Goal: Task Accomplishment & Management: Manage account settings

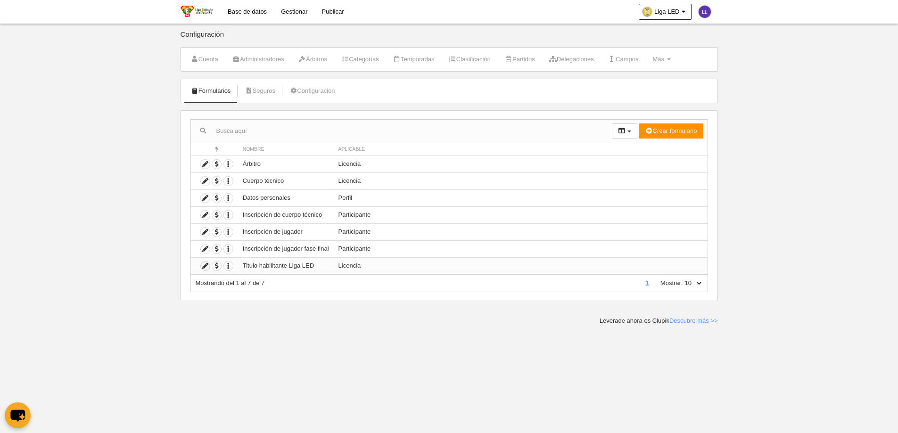
click at [206, 267] on icon at bounding box center [205, 266] width 9 height 9
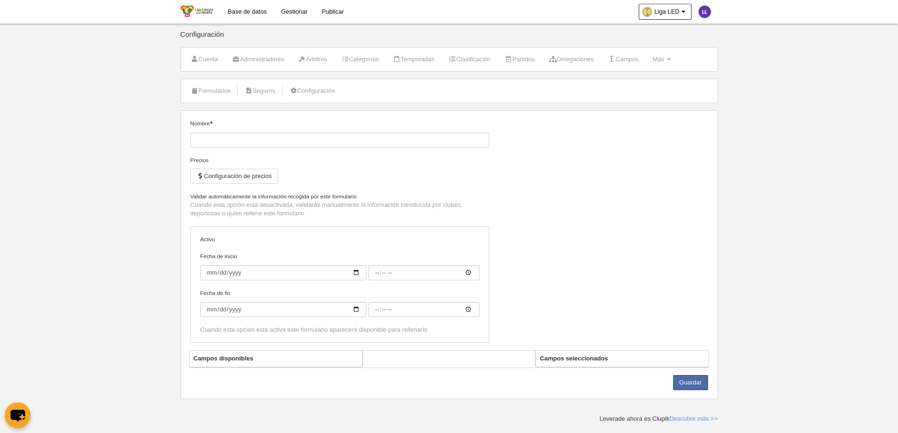
type input "Titulo habilitante Liga LED"
checkbox input "true"
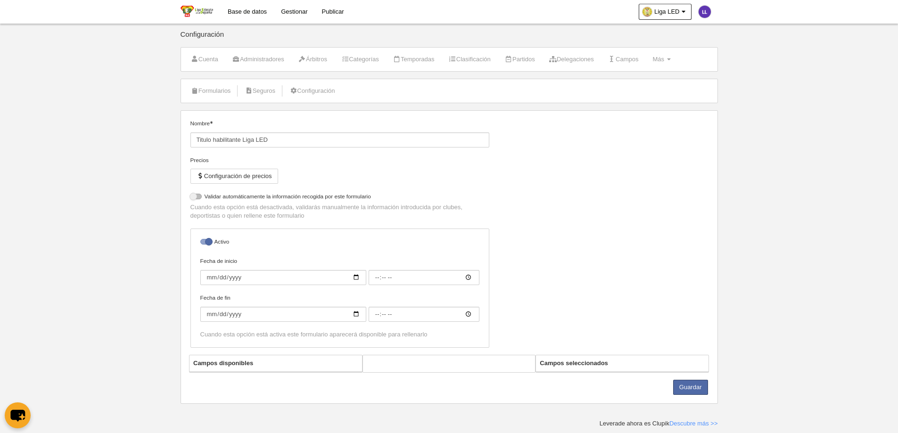
select select "selected"
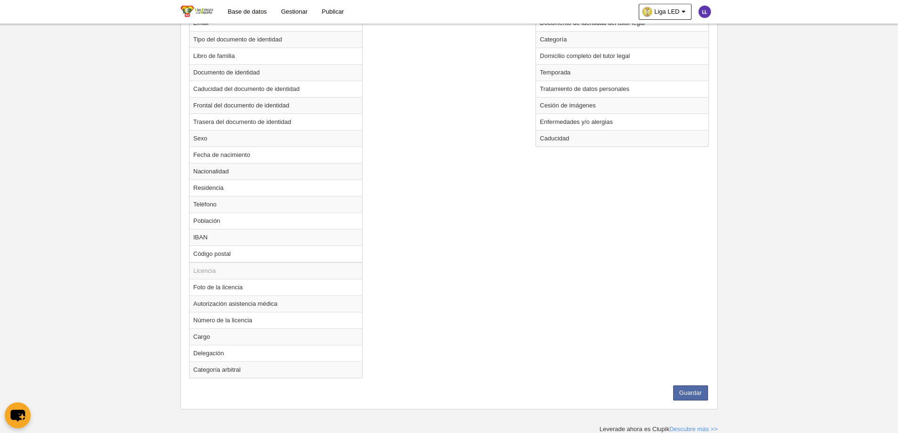
scroll to position [477, 0]
click at [214, 306] on td "Autorización asistencia médica" at bounding box center [276, 303] width 173 height 17
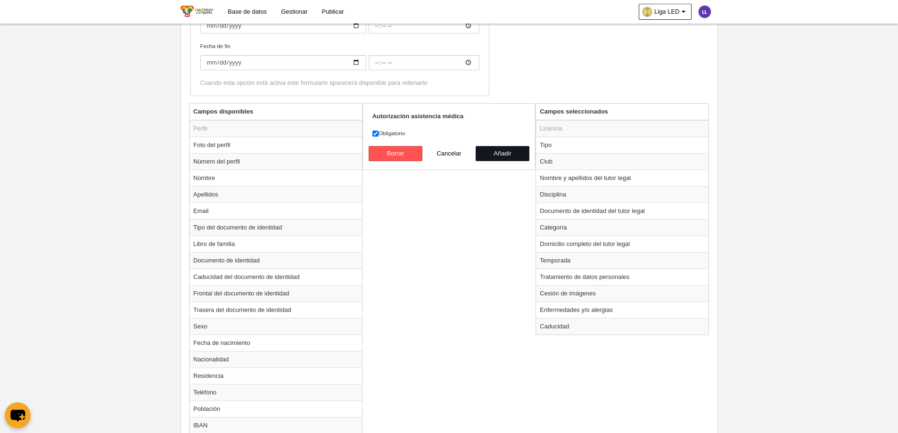
click at [491, 153] on button "Añadir" at bounding box center [503, 153] width 54 height 15
radio input "false"
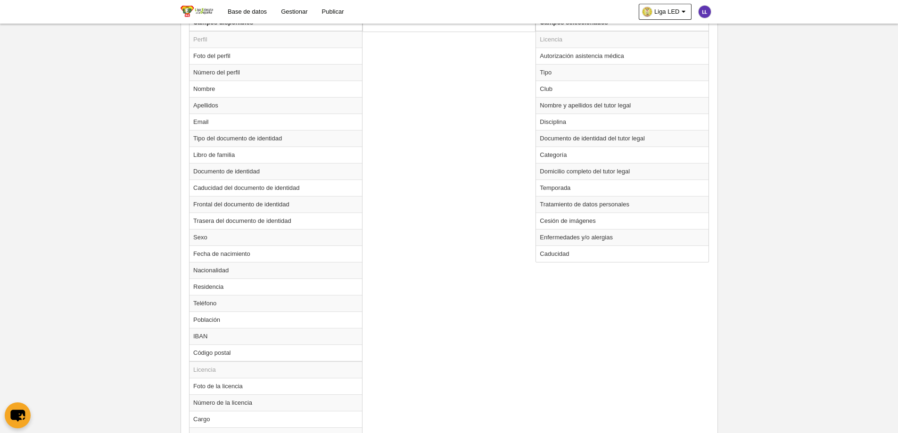
scroll to position [461, 0]
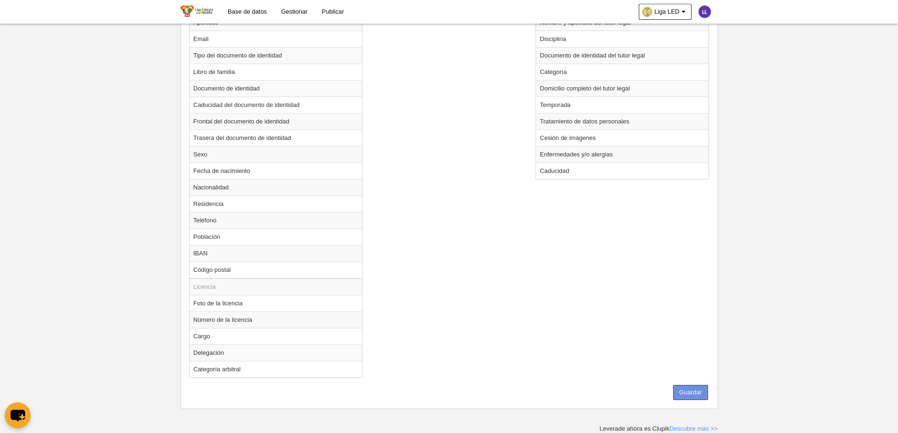
click at [687, 392] on button "Guardar" at bounding box center [690, 392] width 35 height 15
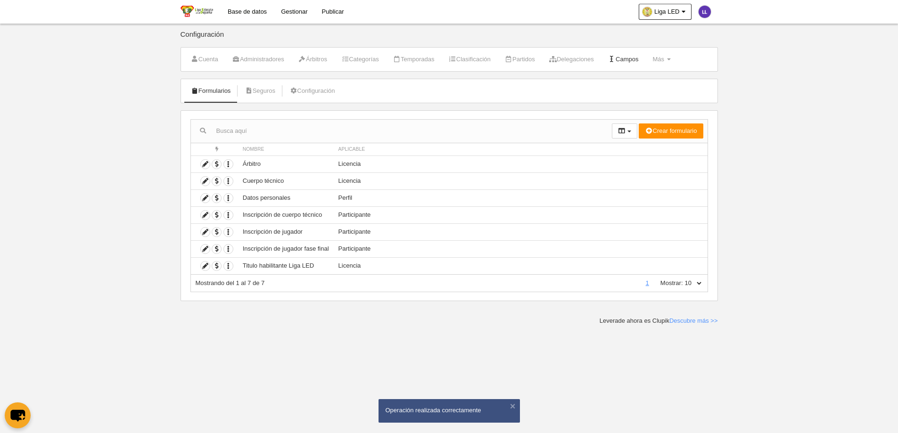
click at [636, 64] on link "Campos" at bounding box center [623, 59] width 41 height 14
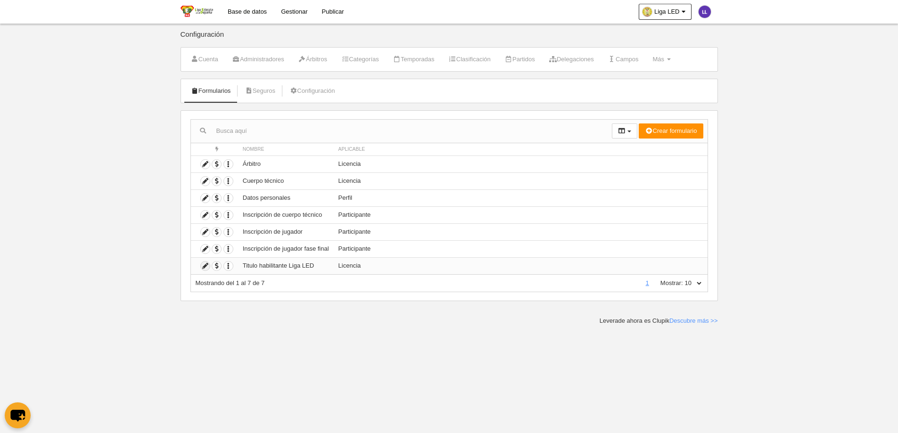
click at [205, 263] on icon at bounding box center [205, 266] width 9 height 9
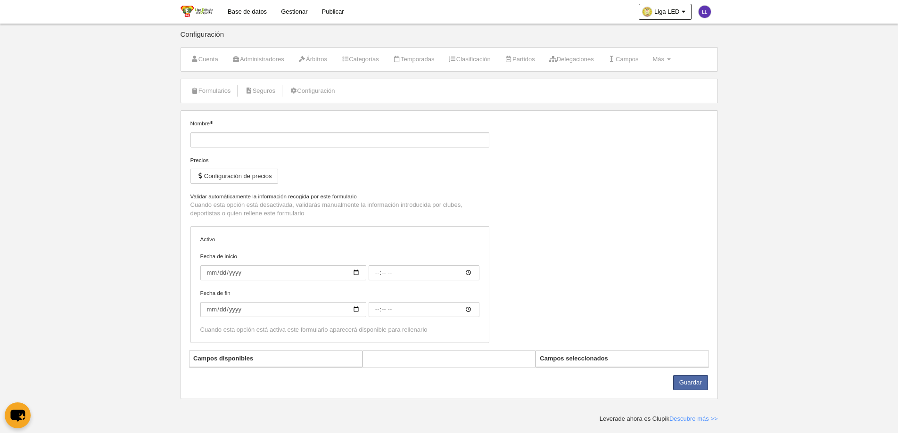
type input "Titulo habilitante Liga LED"
checkbox input "true"
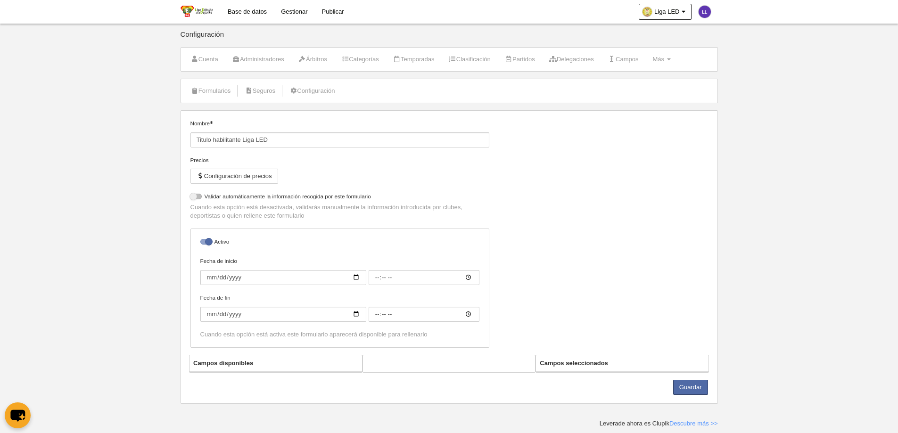
select select "selected"
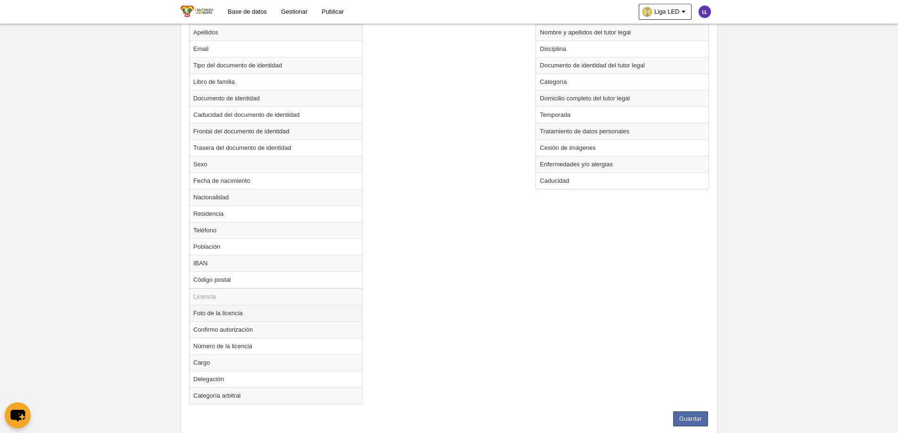
scroll to position [477, 0]
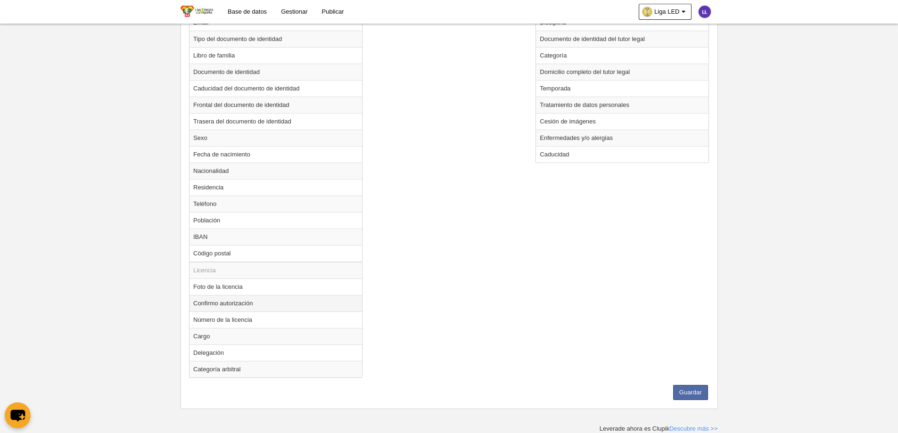
click at [220, 305] on td "Confirmo autorización" at bounding box center [276, 303] width 173 height 17
radio input "true"
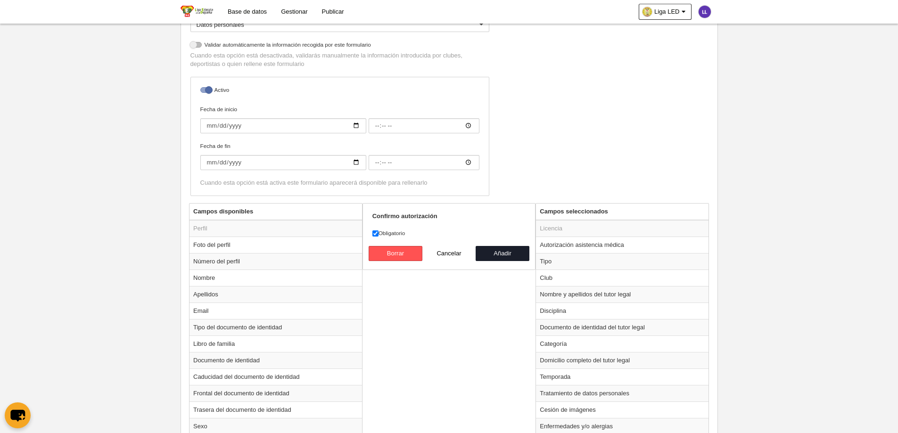
scroll to position [471, 0]
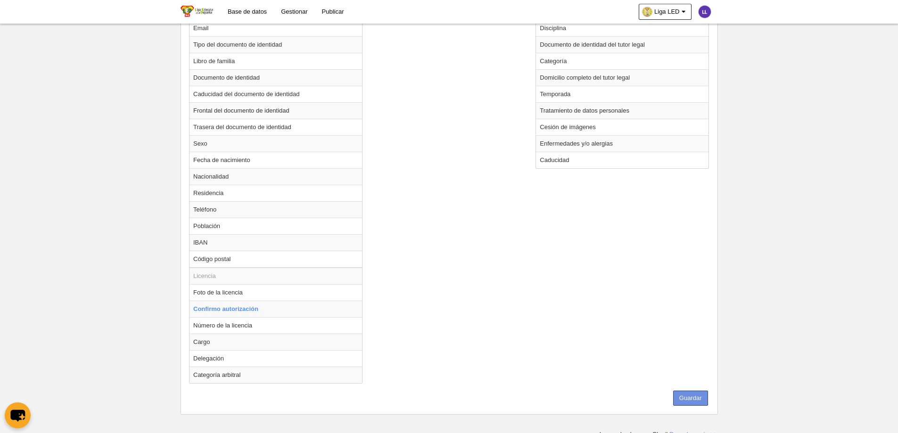
click at [690, 399] on button "Guardar" at bounding box center [690, 398] width 35 height 15
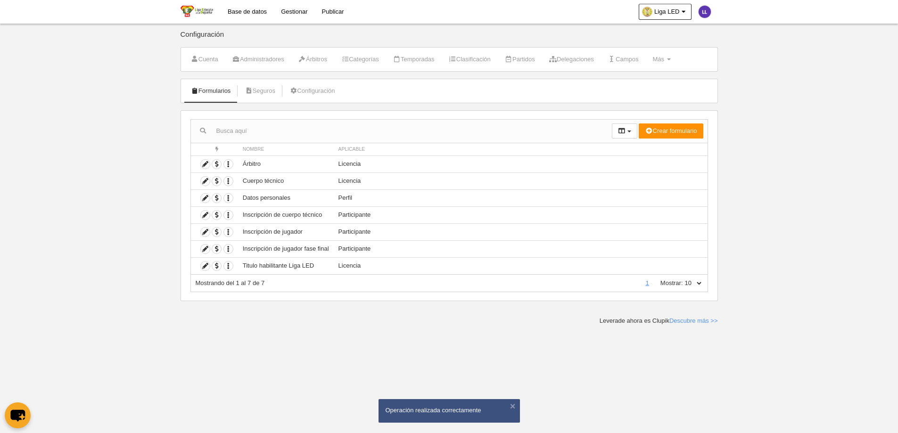
click at [879, 145] on body "Base de datos Gestionar Publicar Liga LED Ajustes generales Ir a vista pública …" at bounding box center [449, 216] width 898 height 433
click at [820, 258] on body "Base de datos Gestionar Publicar Liga LED Ajustes generales Ir a vista pública …" at bounding box center [449, 216] width 898 height 433
click at [228, 11] on link "Base de datos" at bounding box center [247, 12] width 53 height 24
click at [201, 266] on icon at bounding box center [205, 266] width 9 height 9
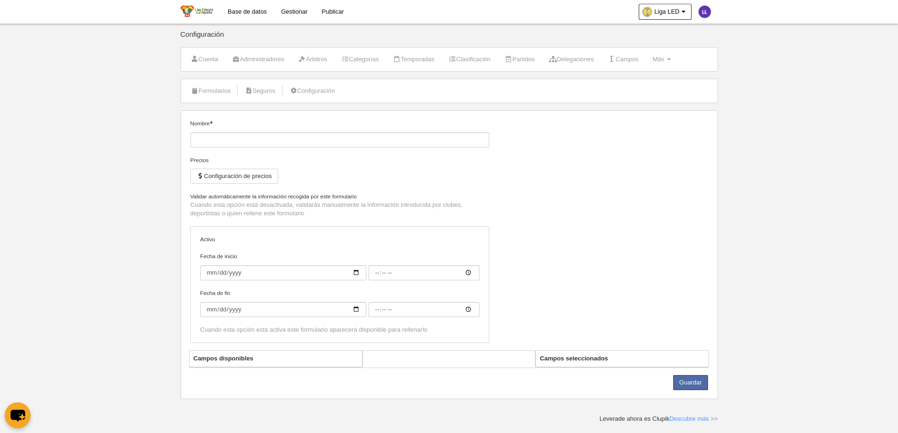
type input "Titulo habilitante Liga LED"
checkbox input "true"
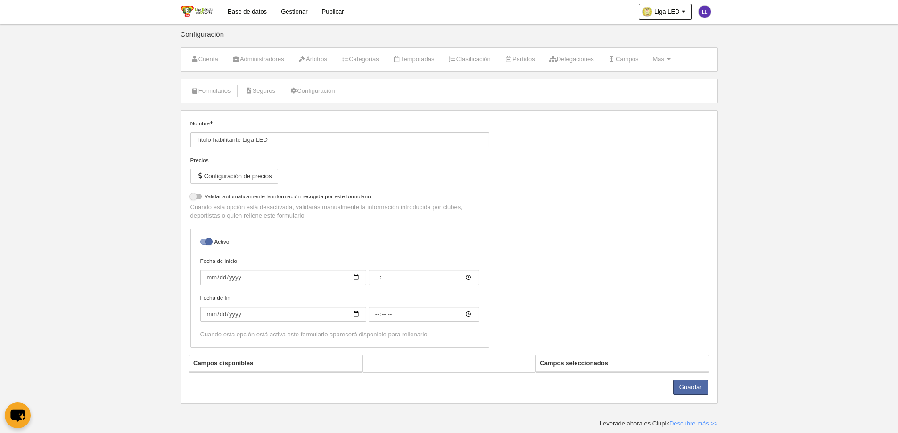
select select "selected"
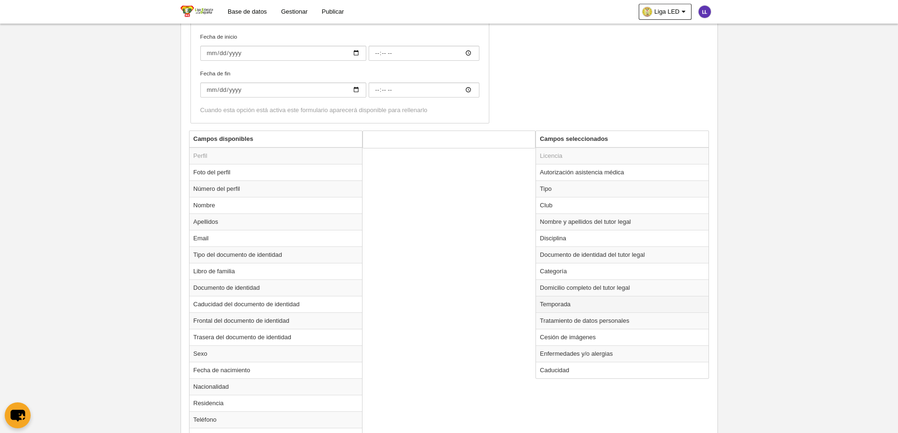
scroll to position [330, 0]
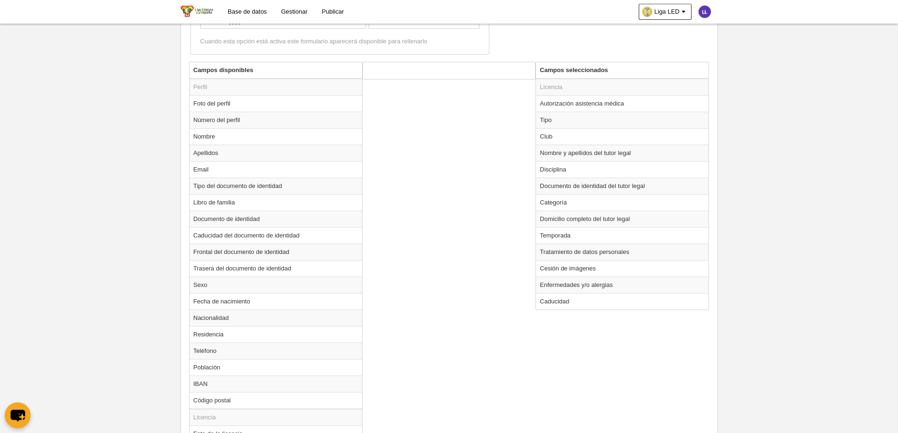
drag, startPoint x: 570, startPoint y: 104, endPoint x: 579, endPoint y: 69, distance: 35.9
click at [575, 72] on table "Campos seleccionados Licencia Autorización asistencia médica Tipo Club Nombre y…" at bounding box center [622, 186] width 173 height 248
click at [581, 73] on th "Campos seleccionados" at bounding box center [622, 70] width 173 height 17
click at [597, 99] on td "Autorización asistencia médica" at bounding box center [622, 103] width 173 height 17
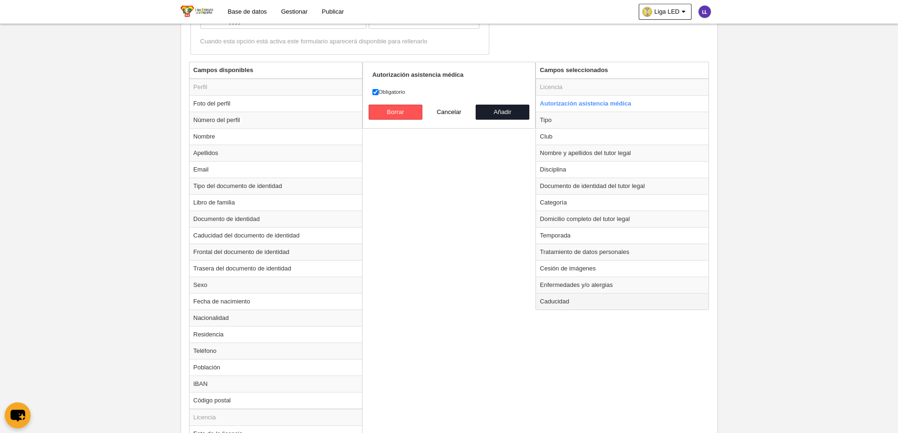
click at [650, 308] on td "Caducidad" at bounding box center [622, 301] width 173 height 17
radio input "false"
radio input "true"
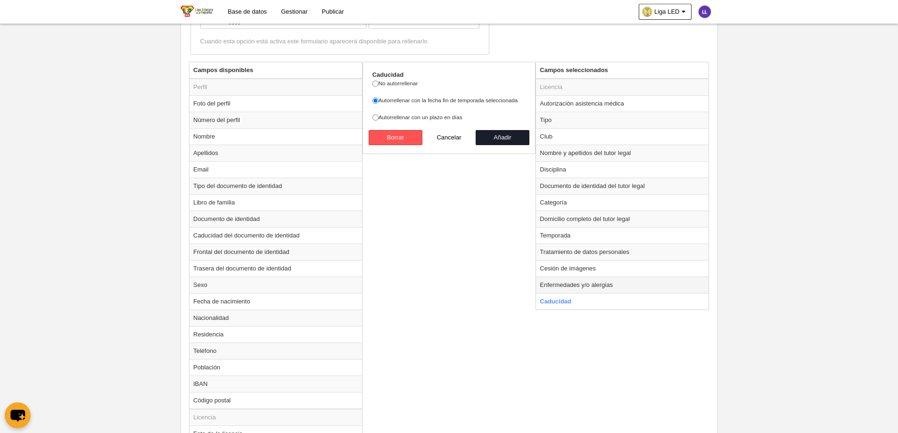
click at [646, 288] on td "Enfermedades y/o alergias" at bounding box center [622, 285] width 173 height 17
radio input "true"
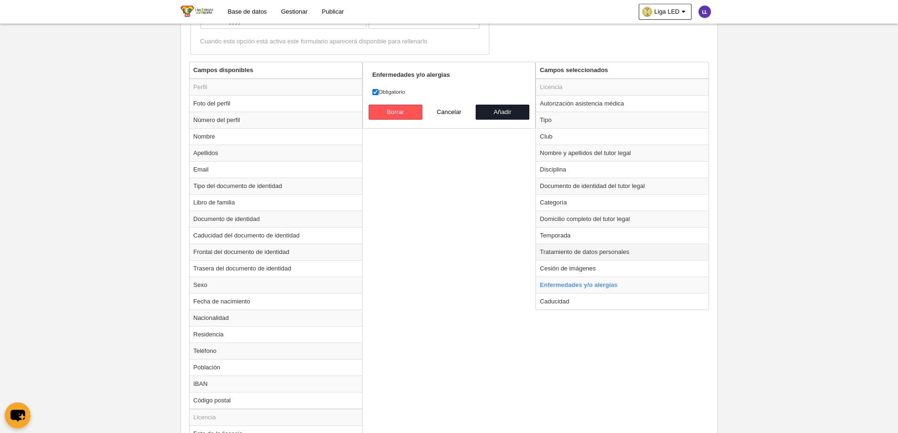
click at [641, 257] on td "Tratamiento de datos personales" at bounding box center [622, 252] width 173 height 17
radio input "true"
click at [642, 212] on td "Domicilio completo del tutor legal" at bounding box center [622, 219] width 173 height 17
radio input "true"
click at [610, 165] on td "Disciplina" at bounding box center [622, 169] width 173 height 17
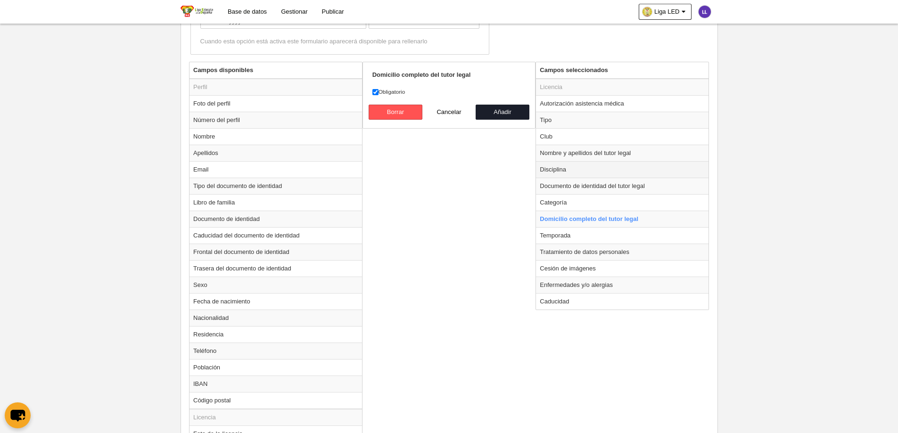
radio input "true"
select select
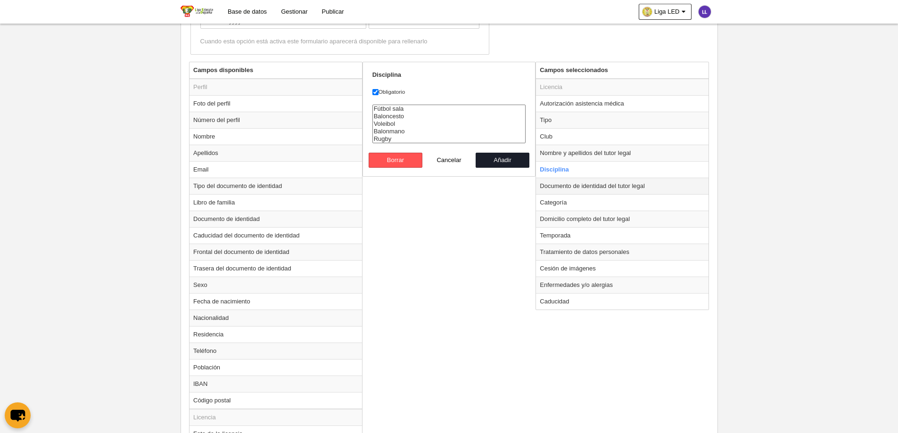
drag, startPoint x: 644, startPoint y: 125, endPoint x: 602, endPoint y: 179, distance: 68.8
click at [602, 179] on td "Documento de identidad del tutor legal" at bounding box center [622, 186] width 173 height 17
radio input "false"
radio input "true"
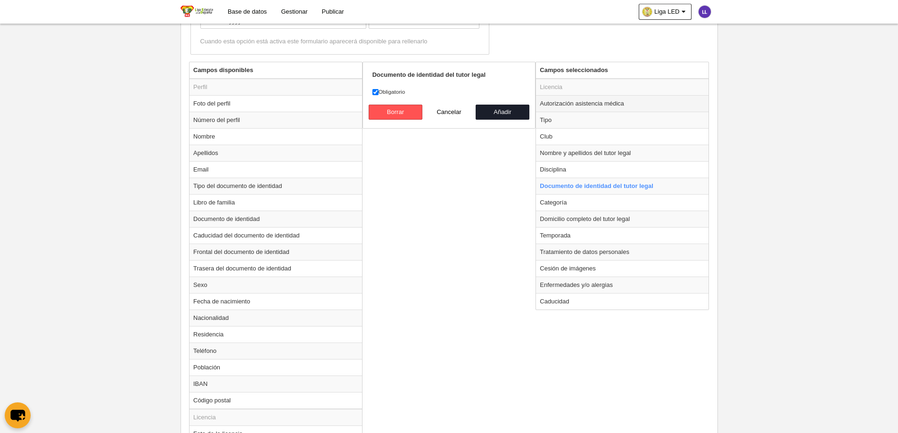
click at [566, 99] on td "Autorización asistencia médica" at bounding box center [622, 103] width 173 height 17
click at [574, 307] on td "Caducidad" at bounding box center [622, 301] width 173 height 17
radio input "false"
radio input "true"
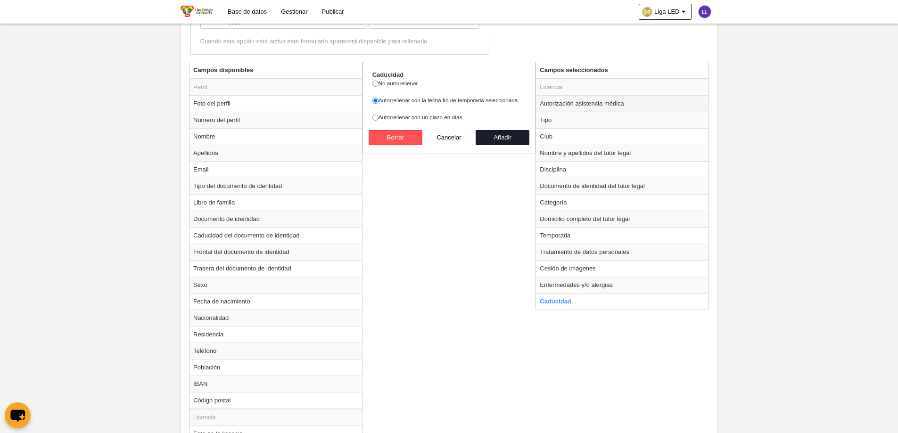
click at [604, 105] on td "Autorización asistencia médica" at bounding box center [622, 103] width 173 height 17
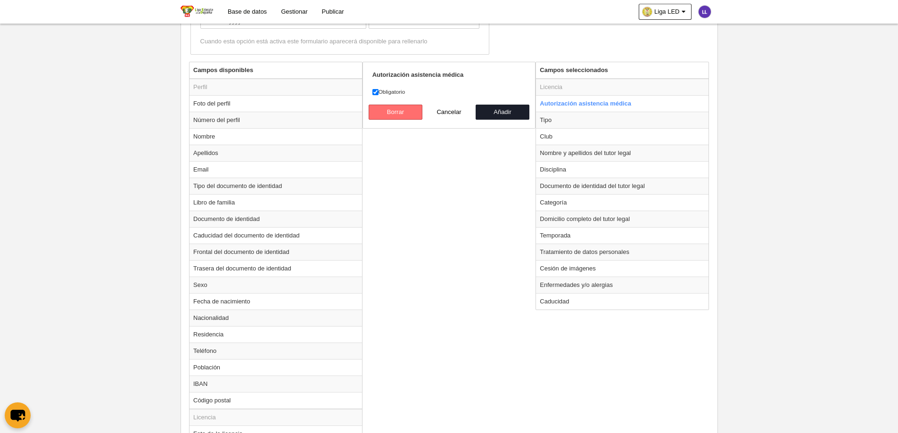
click at [387, 107] on button "Borrar" at bounding box center [396, 112] width 54 height 15
radio input "false"
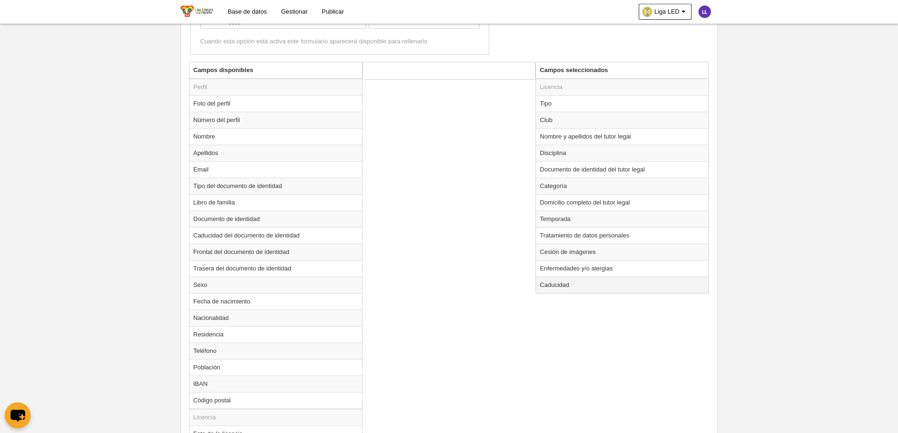
click at [565, 282] on td "Caducidad" at bounding box center [622, 285] width 173 height 17
radio input "true"
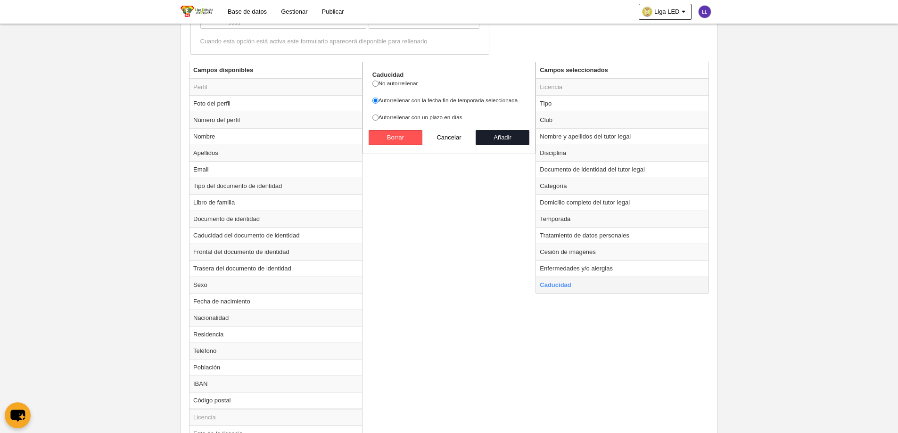
click at [602, 283] on td "Caducidad" at bounding box center [622, 285] width 173 height 17
click at [456, 337] on div "Campos disponibles Perfil Foto del perfil Número del perfil Nombre Apellidos Em…" at bounding box center [449, 305] width 525 height 487
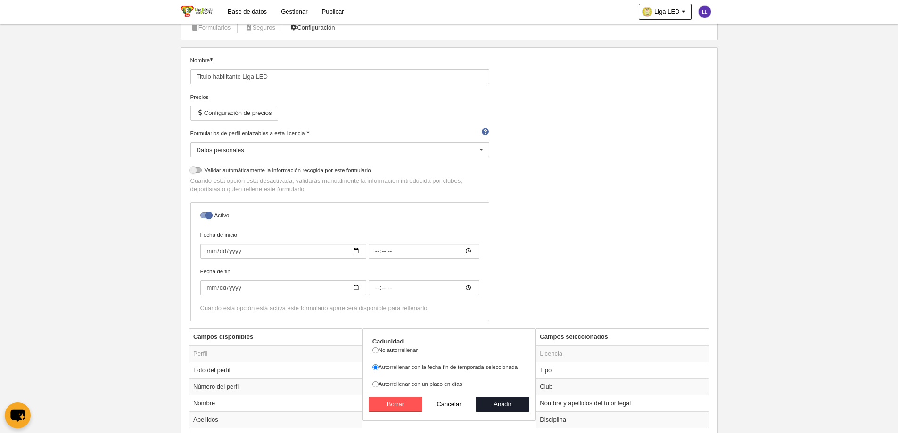
scroll to position [0, 0]
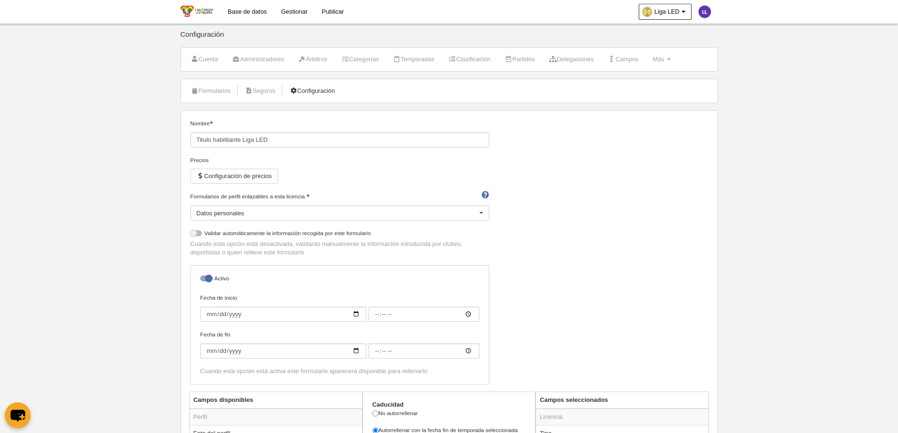
click at [338, 89] on link "Configuración" at bounding box center [312, 91] width 56 height 14
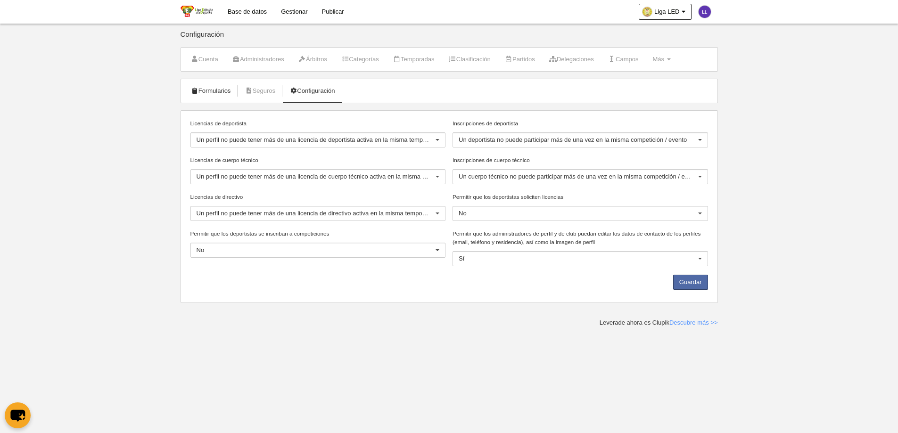
click at [213, 91] on link "Formularios" at bounding box center [211, 91] width 50 height 14
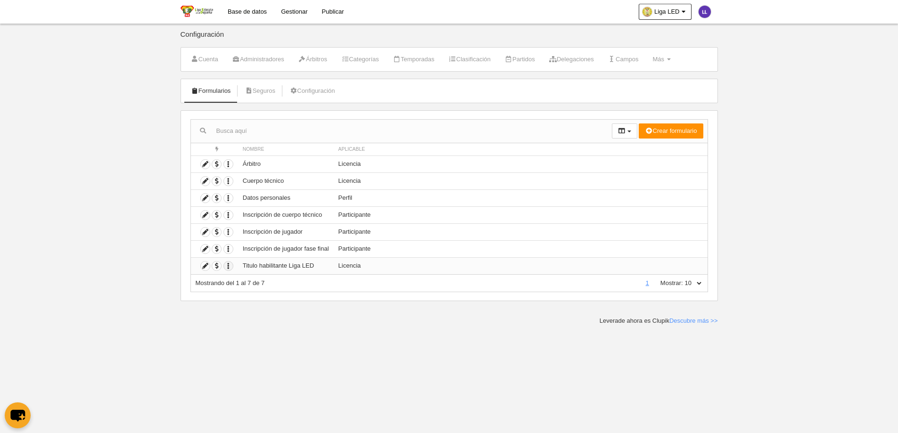
click at [231, 266] on icon "button" at bounding box center [228, 266] width 9 height 9
click at [206, 265] on icon at bounding box center [205, 266] width 9 height 9
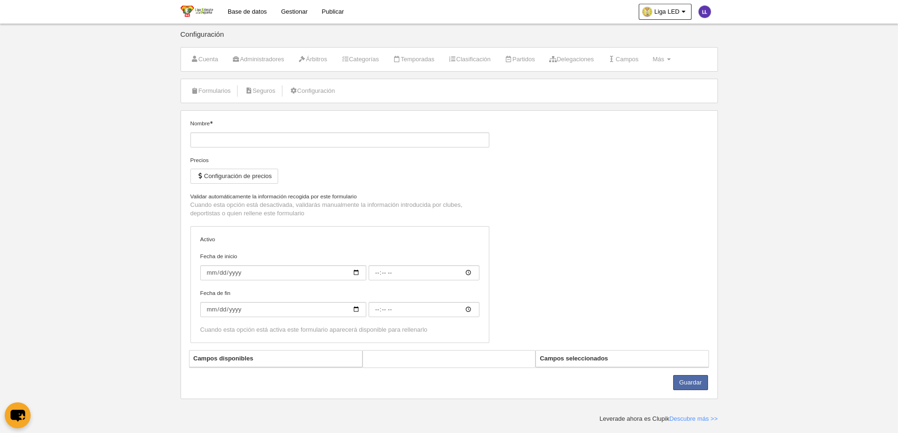
type input "Titulo habilitante Liga LED"
checkbox input "true"
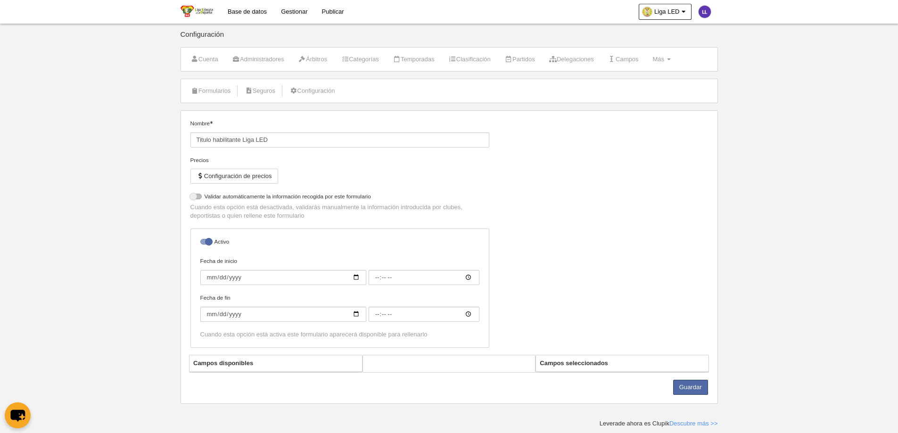
select select "selected"
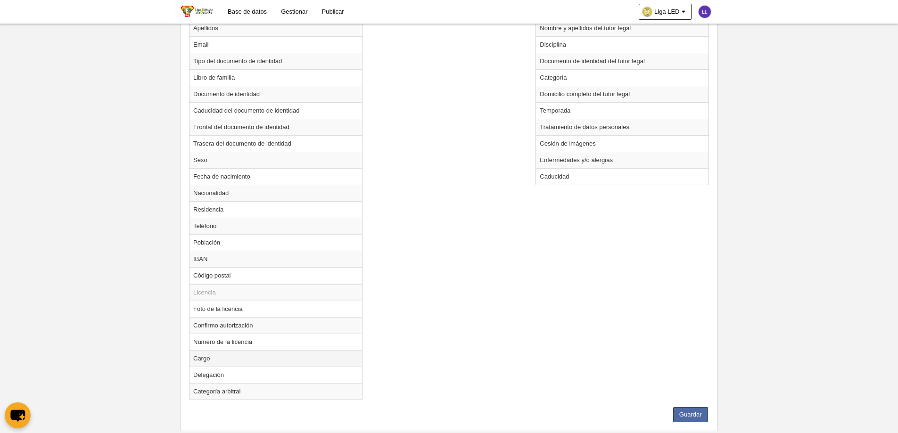
scroll to position [471, 0]
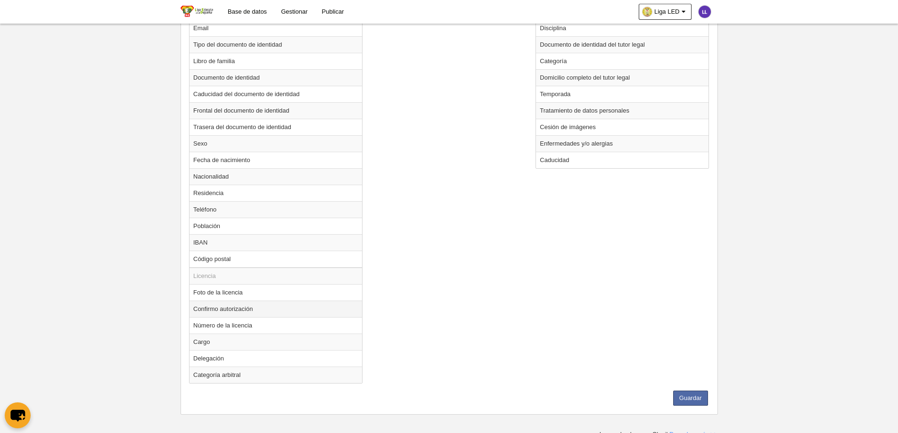
click at [219, 307] on td "Confirmo autorización" at bounding box center [276, 309] width 173 height 17
click at [618, 284] on div "Campos disponibles Perfil Foto del perfil Número del perfil Nombre Apellidos Em…" at bounding box center [449, 155] width 525 height 471
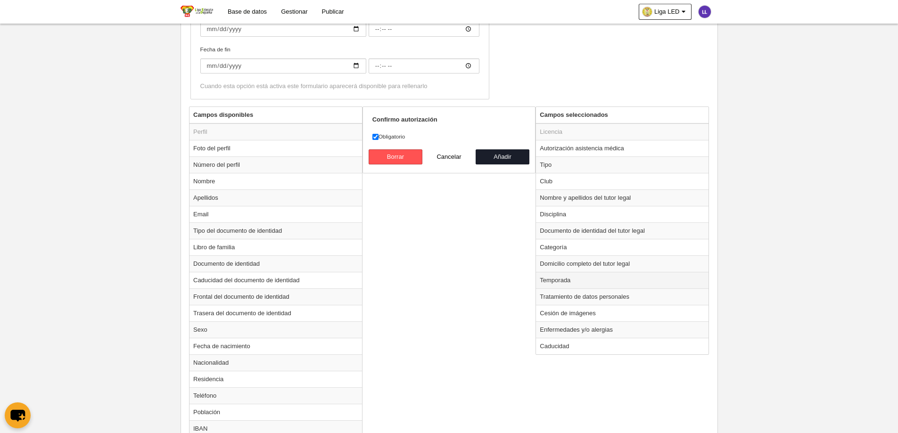
scroll to position [283, 0]
click at [452, 158] on button "Cancelar" at bounding box center [449, 159] width 54 height 15
radio input "false"
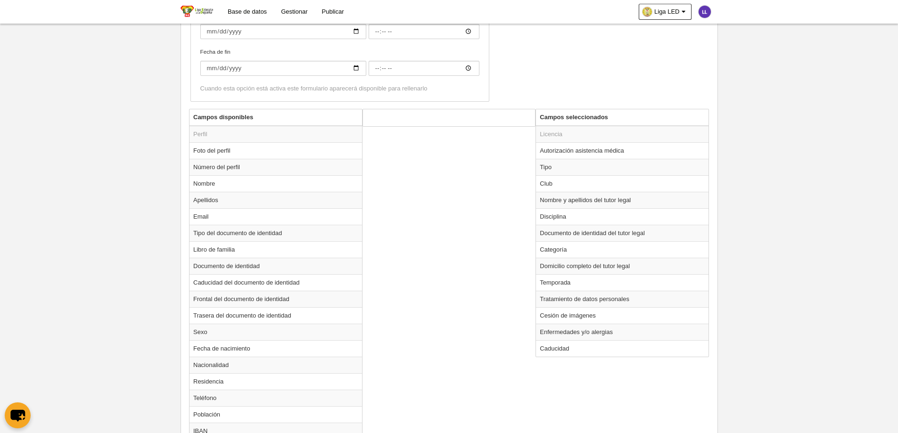
click at [469, 260] on div "Campos disponibles Perfil Foto del perfil Número del perfil Nombre Apellidos Em…" at bounding box center [449, 344] width 525 height 471
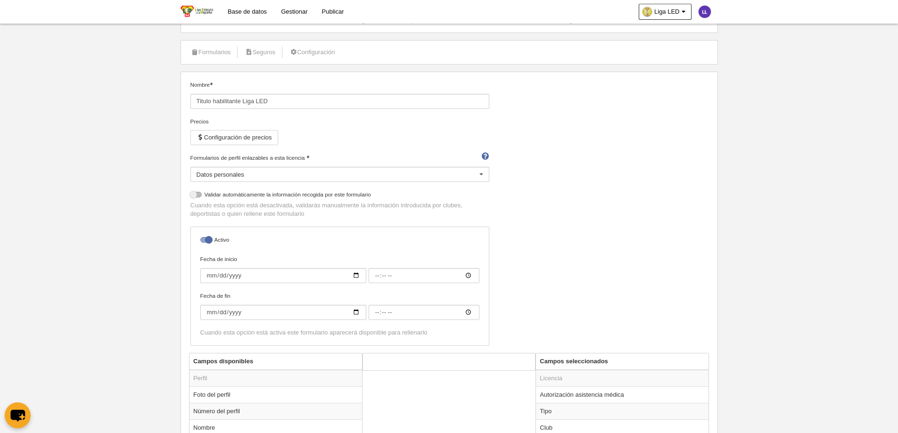
scroll to position [0, 0]
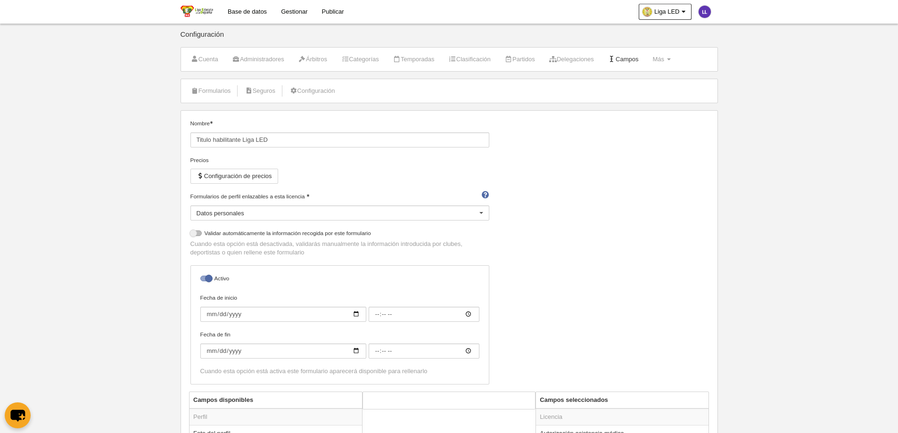
click at [633, 58] on link "Campos" at bounding box center [623, 59] width 41 height 14
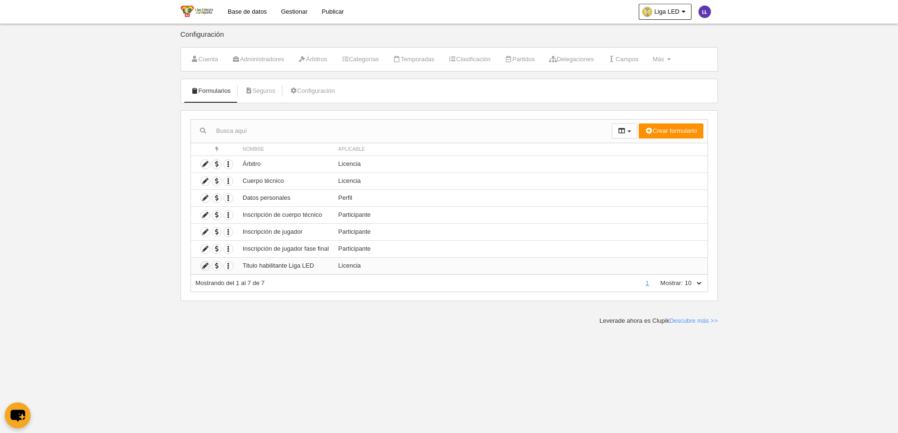
click at [206, 269] on icon at bounding box center [205, 266] width 9 height 9
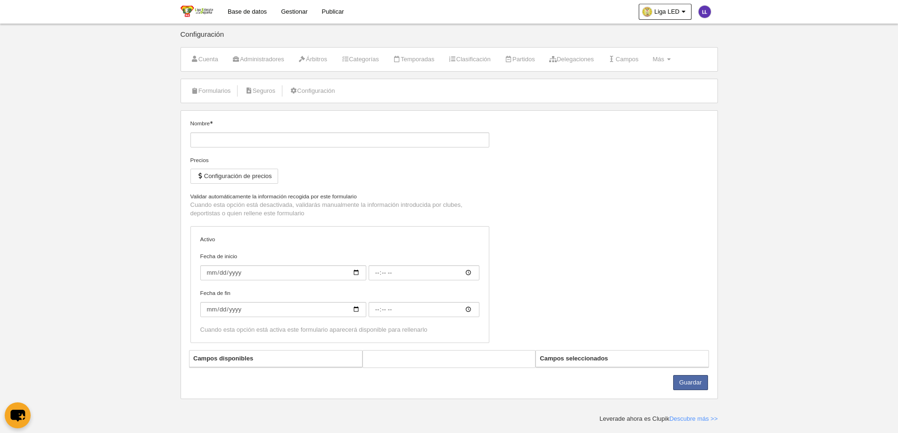
type input "Titulo habilitante Liga LED"
checkbox input "true"
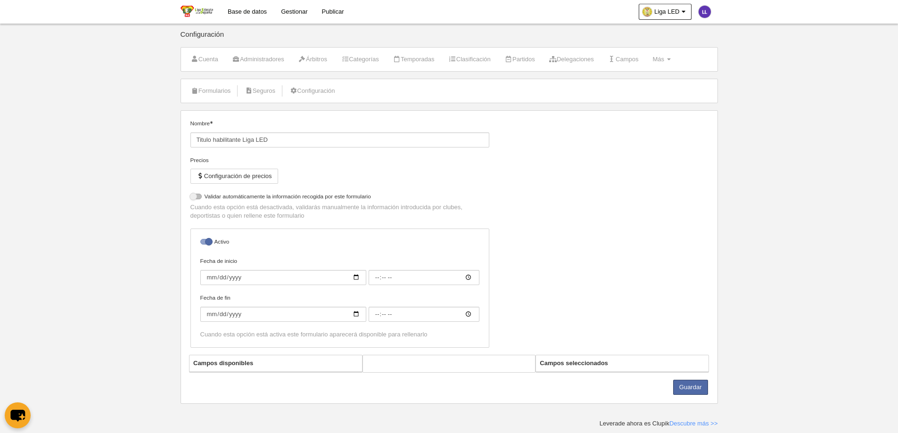
select select "selected"
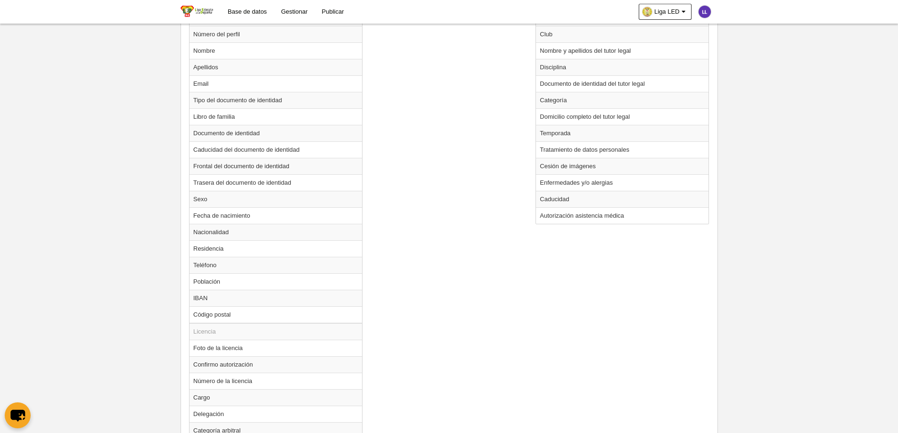
scroll to position [424, 0]
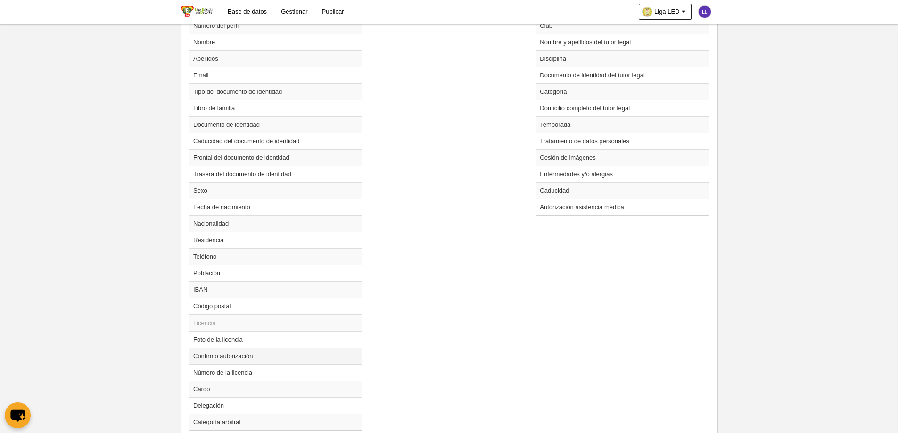
click at [256, 356] on td "Confirmo autorización" at bounding box center [276, 356] width 173 height 17
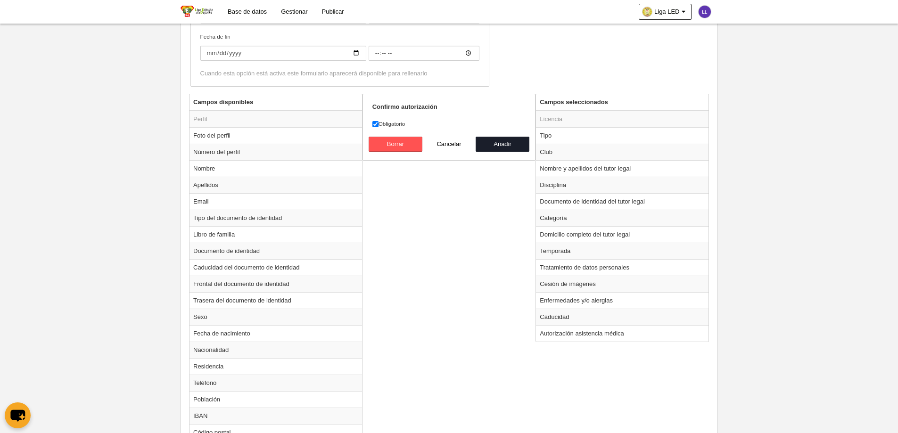
scroll to position [236, 0]
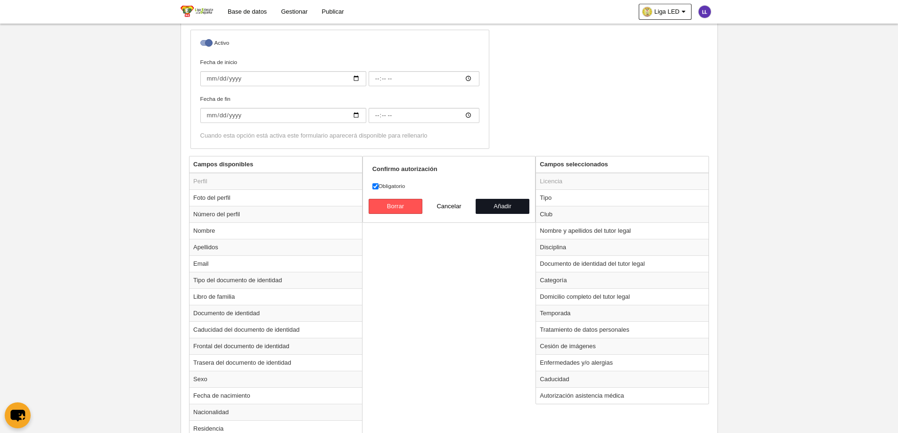
click at [490, 207] on button "Añadir" at bounding box center [503, 206] width 54 height 15
radio input "false"
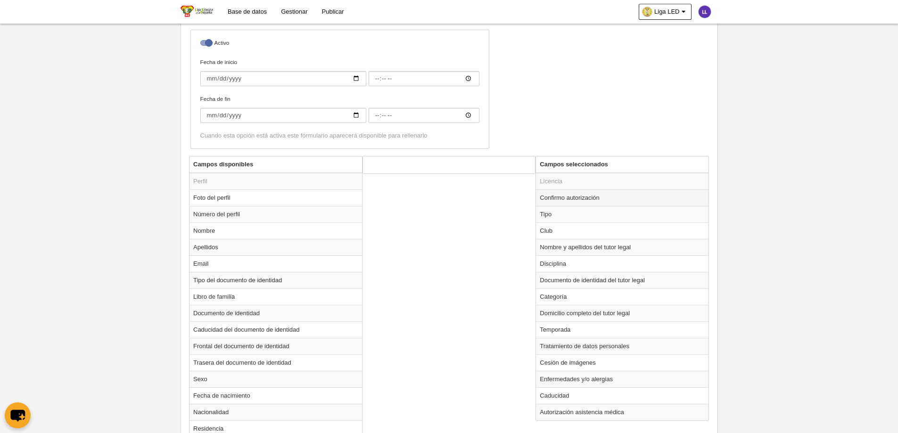
click at [591, 198] on td "Confirmo autorización" at bounding box center [622, 198] width 173 height 17
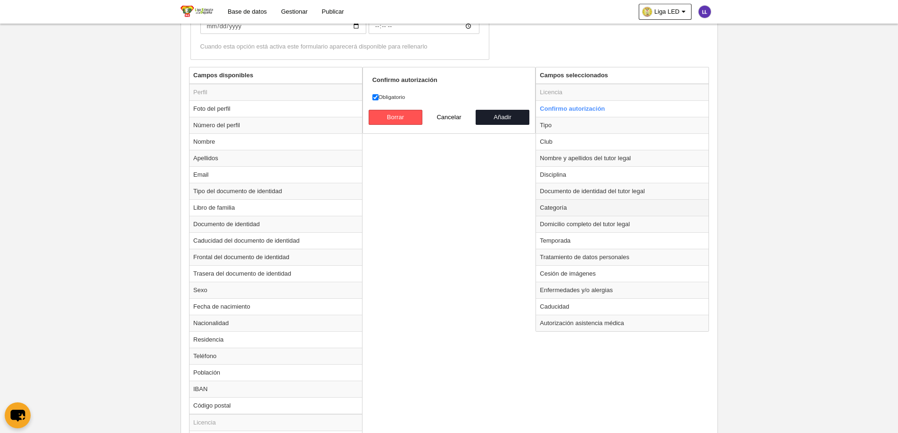
scroll to position [330, 0]
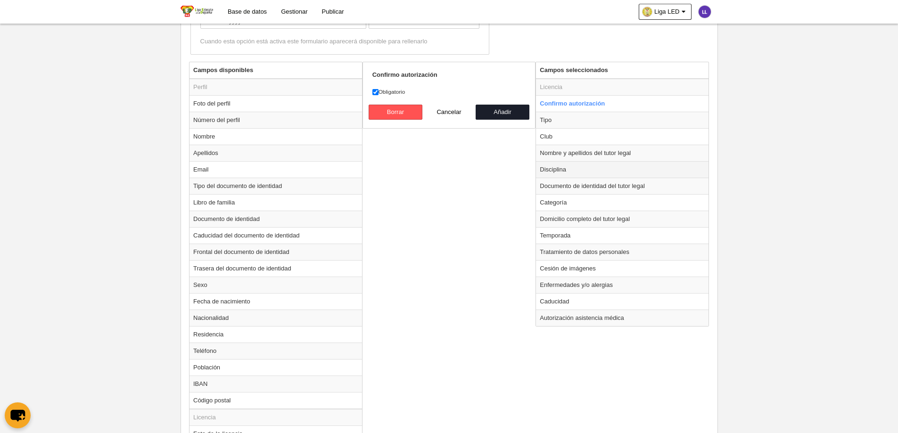
drag, startPoint x: 583, startPoint y: 105, endPoint x: 592, endPoint y: 174, distance: 69.9
click at [594, 186] on tbody "Licencia Confirmo autorización Tipo Club Nombre y apellidos del tutor legal Dis…" at bounding box center [622, 203] width 173 height 248
click at [588, 108] on td "Confirmo autorización" at bounding box center [622, 103] width 173 height 17
click at [631, 107] on td "Confirmo autorización" at bounding box center [622, 103] width 173 height 17
drag, startPoint x: 617, startPoint y: 101, endPoint x: 616, endPoint y: 124, distance: 22.2
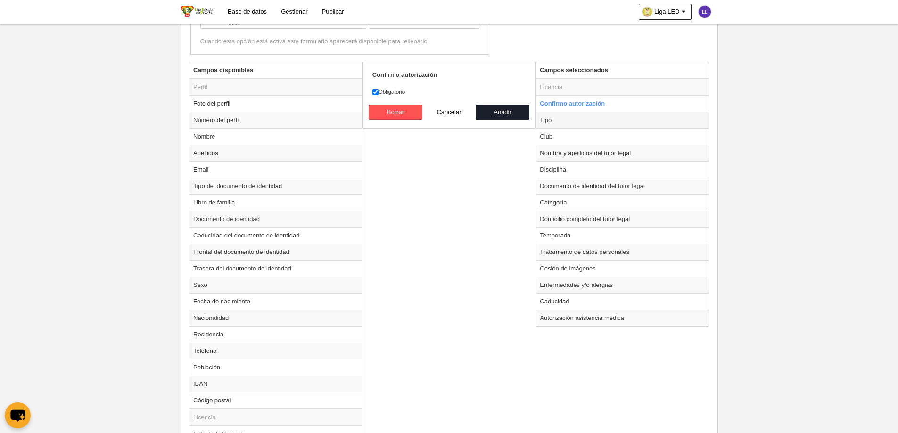
click at [619, 138] on tbody "Licencia Confirmo autorización Tipo Club Nombre y apellidos del tutor legal Dis…" at bounding box center [622, 203] width 173 height 248
click at [595, 93] on td "Licencia" at bounding box center [622, 87] width 173 height 17
click at [592, 102] on td "Confirmo autorización" at bounding box center [622, 103] width 173 height 17
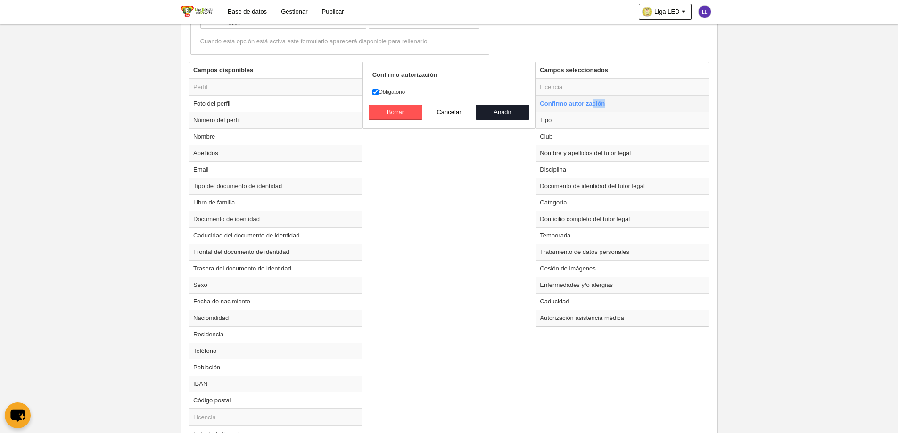
click at [592, 102] on td "Confirmo autorización" at bounding box center [622, 103] width 173 height 17
drag, startPoint x: 365, startPoint y: 223, endPoint x: 378, endPoint y: 186, distance: 39.1
click at [366, 222] on div "Campos disponibles Perfil Foto del perfil Número del perfil Nombre Apellidos Em…" at bounding box center [449, 289] width 525 height 454
click at [446, 109] on button "Cancelar" at bounding box center [449, 112] width 54 height 15
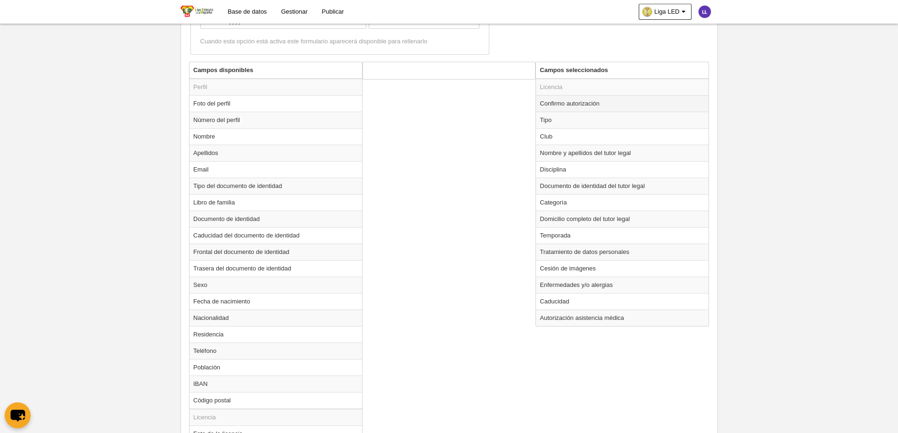
click at [554, 102] on td "Confirmo autorización" at bounding box center [622, 103] width 173 height 17
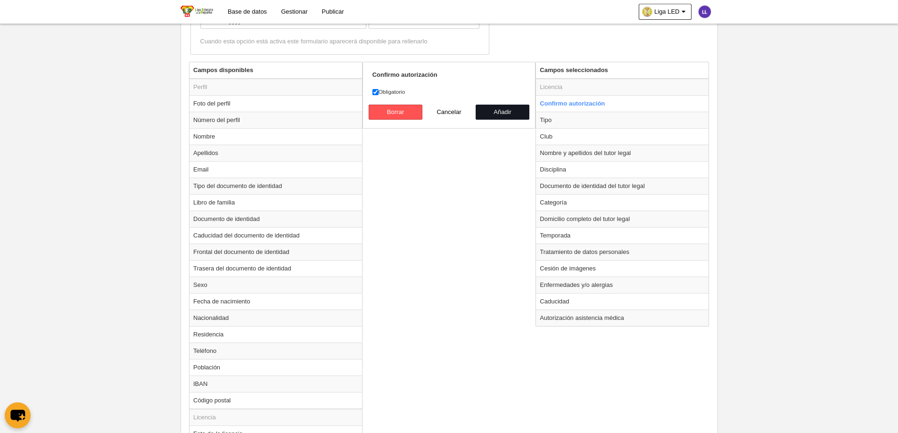
click at [521, 109] on button "Añadir" at bounding box center [503, 112] width 54 height 15
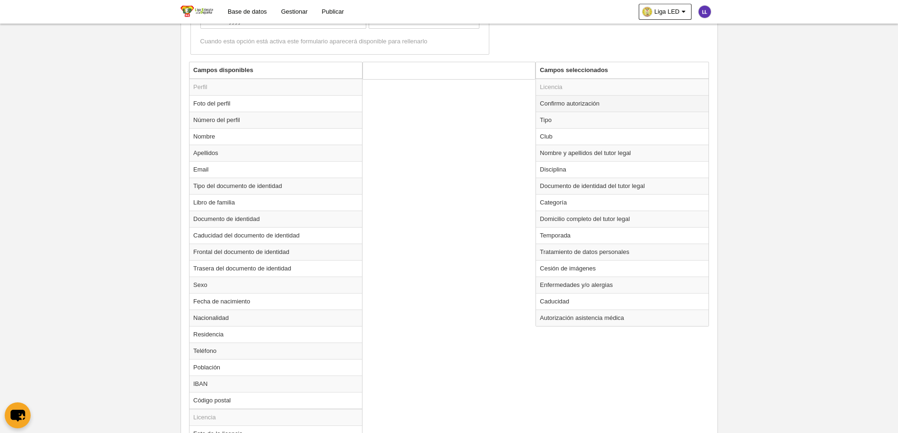
click at [583, 102] on td "Confirmo autorización" at bounding box center [622, 103] width 173 height 17
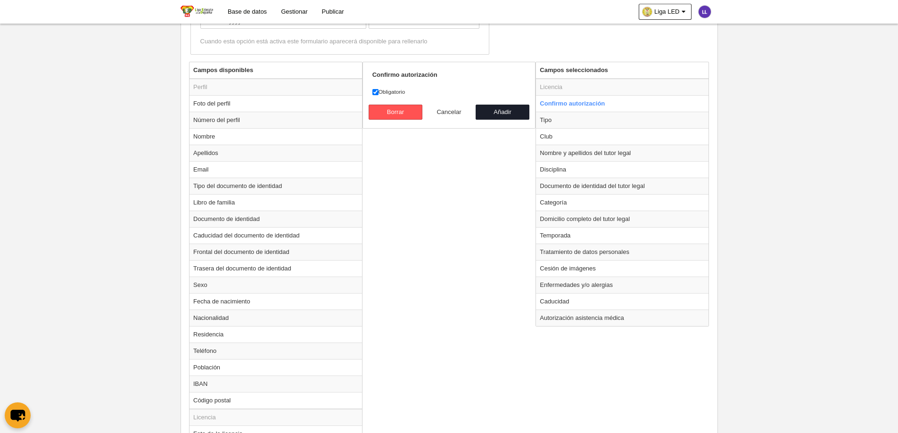
click at [441, 113] on button "Cancelar" at bounding box center [449, 112] width 54 height 15
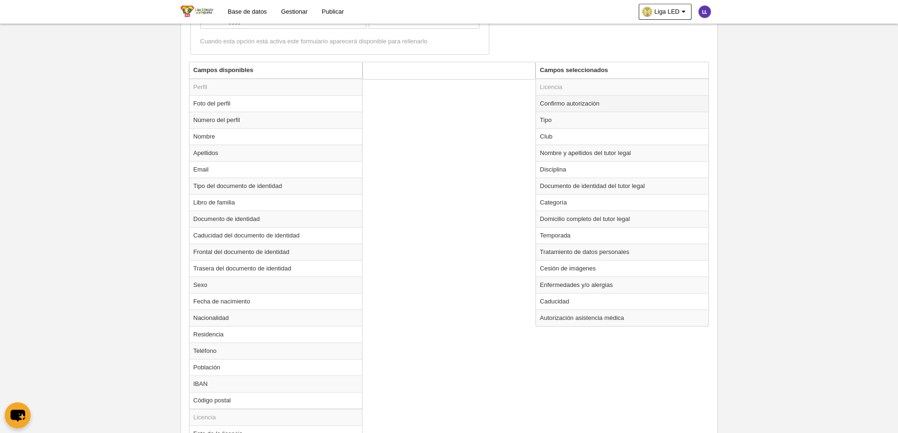
click at [542, 107] on td "Confirmo autorización" at bounding box center [622, 103] width 173 height 17
radio input "true"
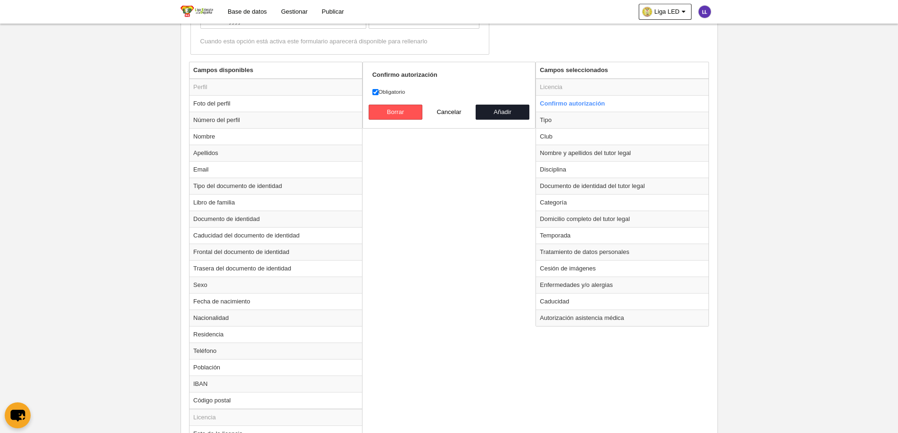
drag, startPoint x: 846, startPoint y: 264, endPoint x: 839, endPoint y: 268, distance: 8.7
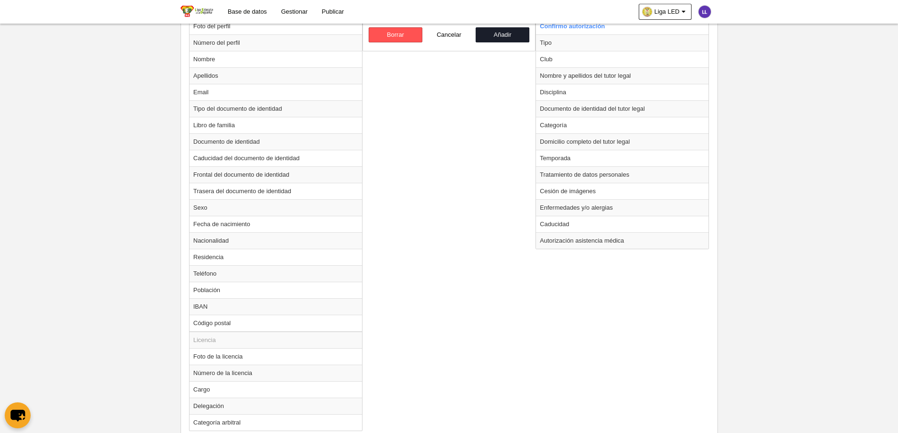
scroll to position [461, 0]
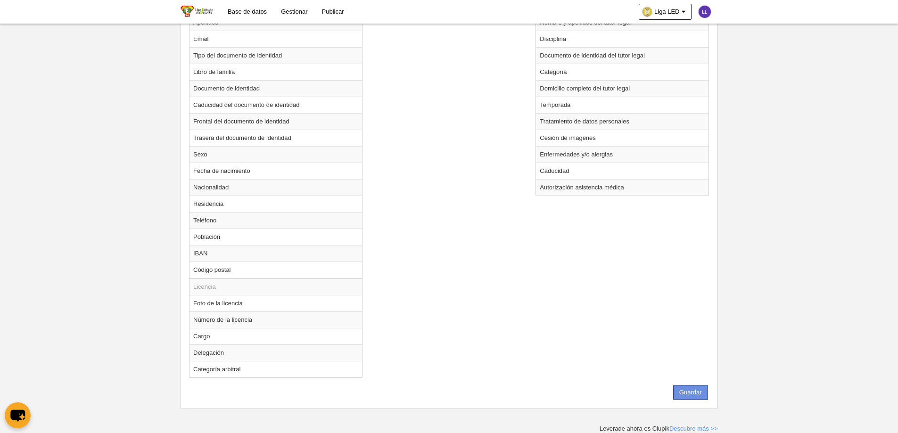
click at [701, 388] on button "Guardar" at bounding box center [690, 392] width 35 height 15
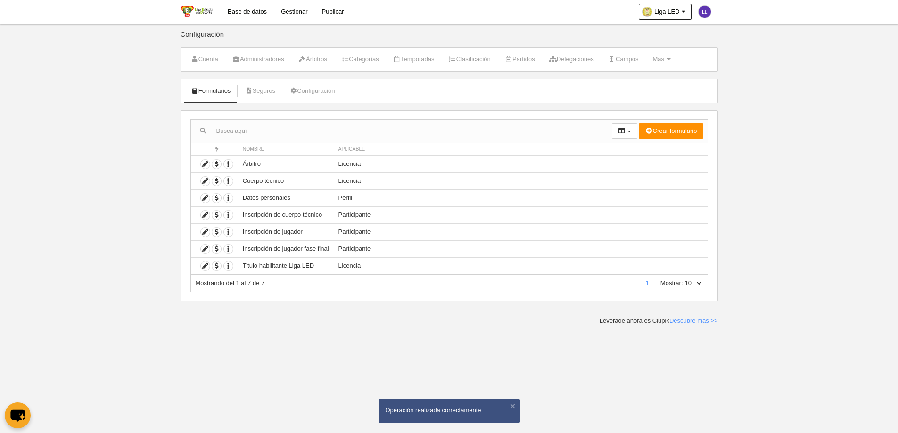
click at [787, 260] on body "Base de datos Gestionar Publicar Liga LED Ajustes generales Ir a vista pública …" at bounding box center [449, 216] width 898 height 433
click at [250, 11] on link "Base de datos" at bounding box center [247, 12] width 53 height 24
click at [206, 264] on icon at bounding box center [205, 266] width 9 height 9
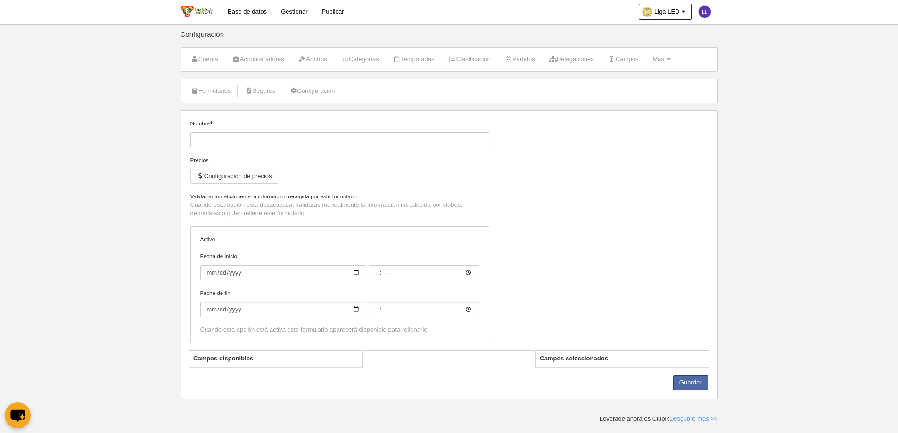
type input "Titulo habilitante Liga LED"
checkbox input "true"
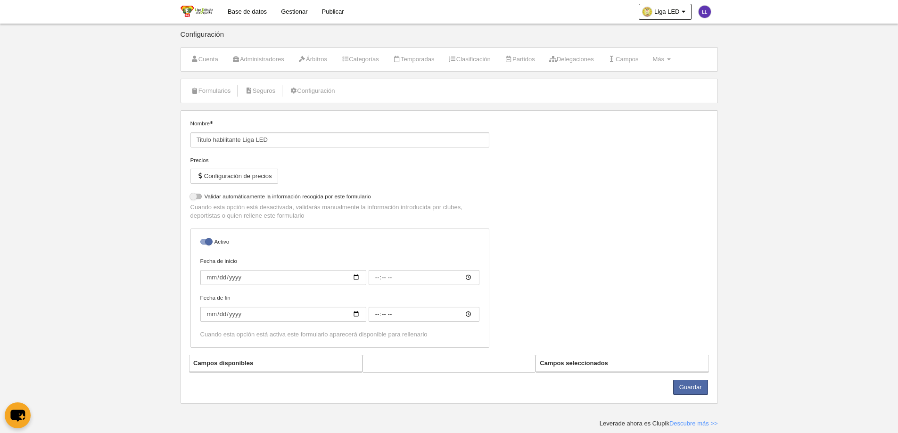
select select "selected"
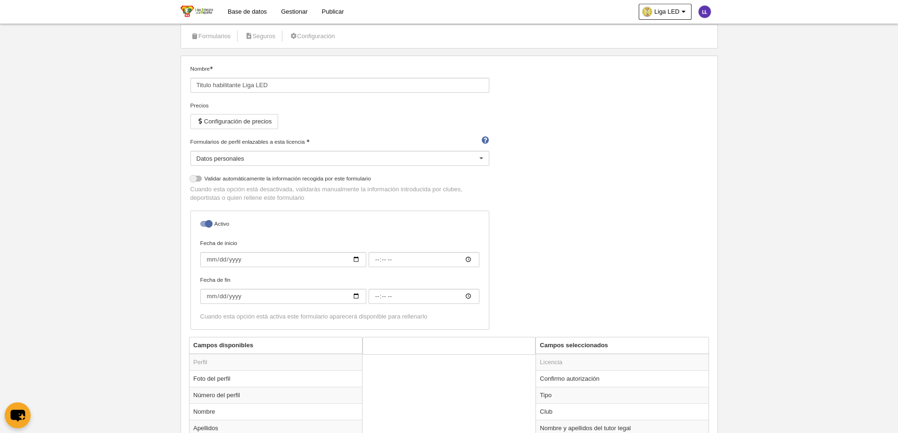
scroll to position [283, 0]
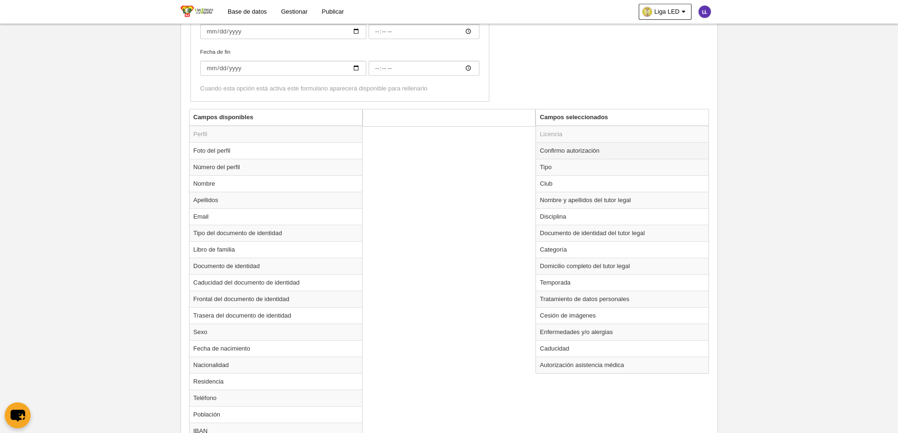
click at [565, 150] on td "Confirmo autorización" at bounding box center [622, 150] width 173 height 17
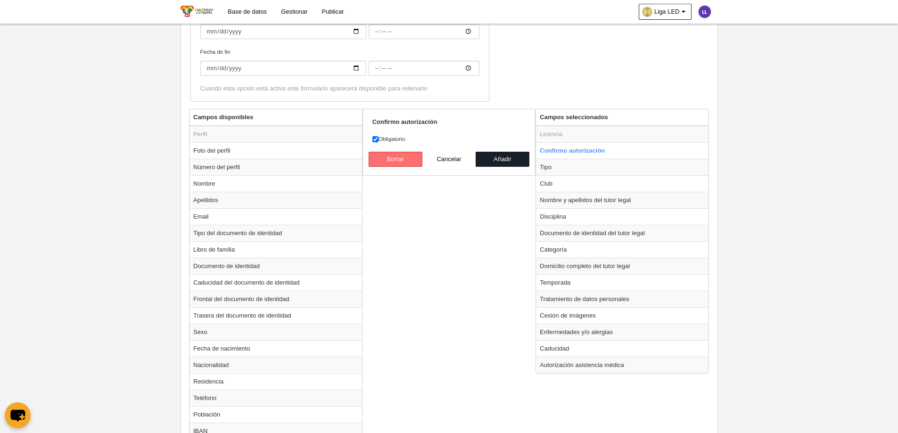
click at [408, 157] on button "Borrar" at bounding box center [396, 159] width 54 height 15
radio input "false"
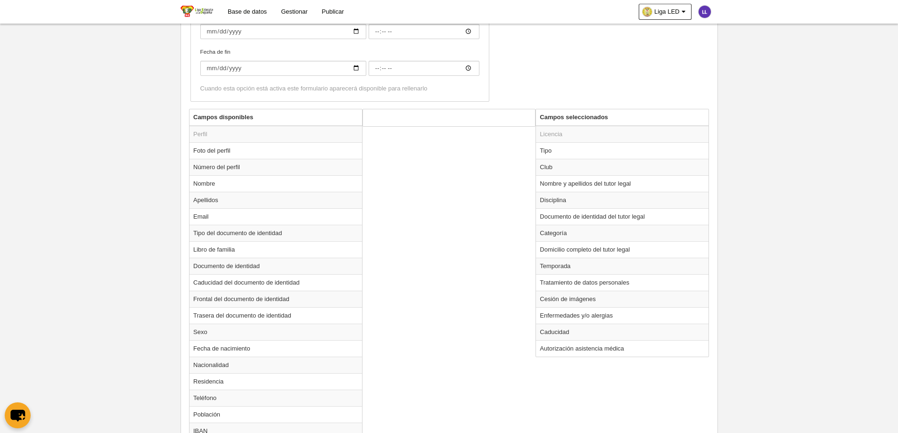
click at [428, 284] on div "Campos disponibles Perfil Foto del perfil Número del perfil Nombre Apellidos Em…" at bounding box center [449, 344] width 525 height 471
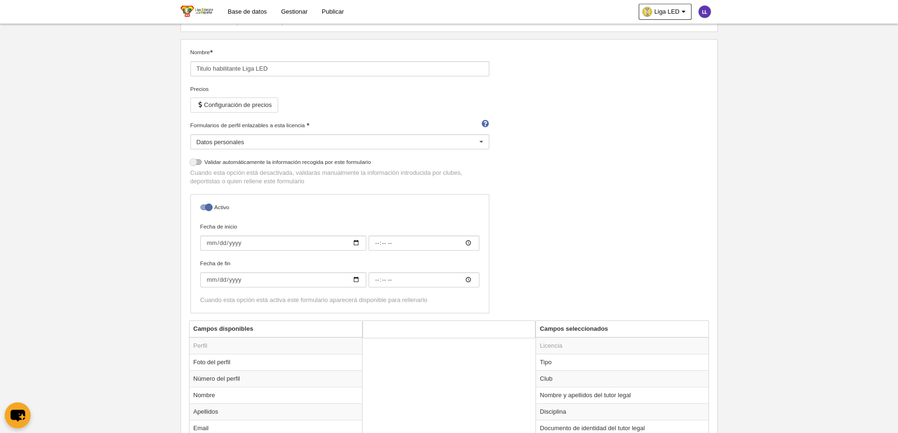
scroll to position [0, 0]
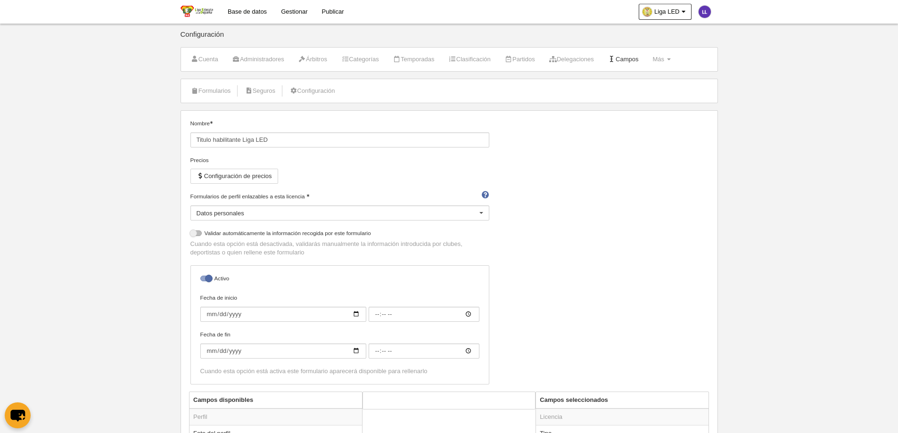
click at [616, 60] on icon at bounding box center [612, 59] width 8 height 6
